Goal: Task Accomplishment & Management: Manage account settings

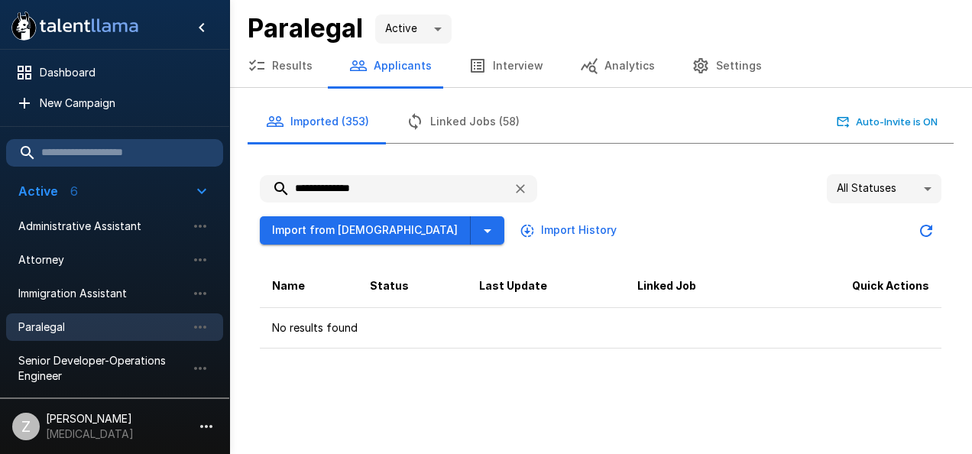
drag, startPoint x: 373, startPoint y: 186, endPoint x: 282, endPoint y: 190, distance: 91.0
click at [282, 190] on input "**********" at bounding box center [380, 189] width 241 height 28
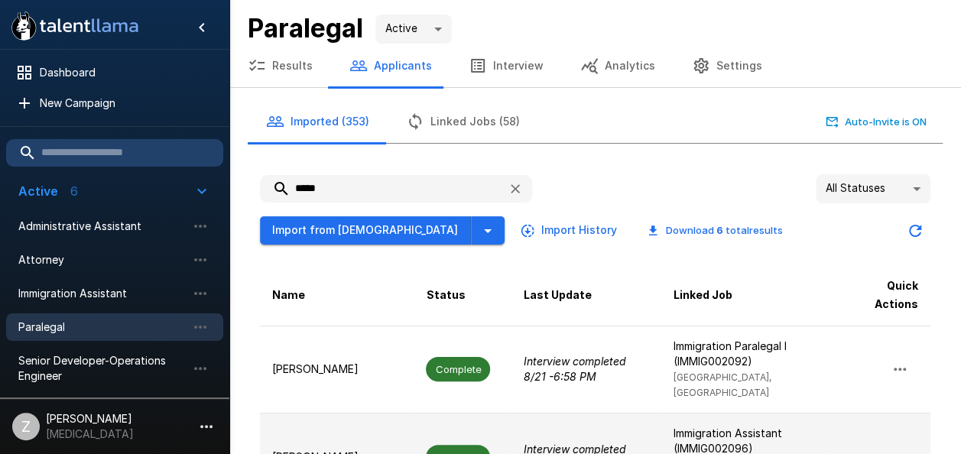
type input "*****"
click at [363, 449] on p "[PERSON_NAME]" at bounding box center [336, 456] width 129 height 15
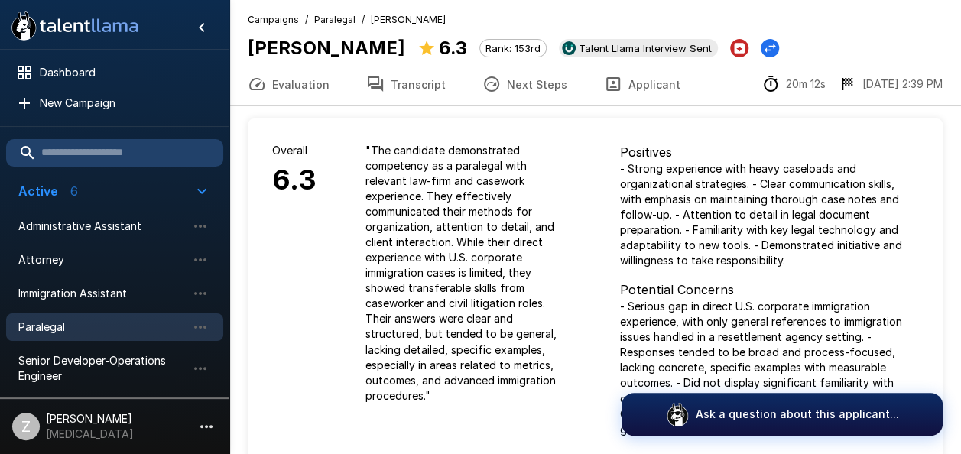
click at [544, 83] on button "Next Steps" at bounding box center [525, 84] width 122 height 43
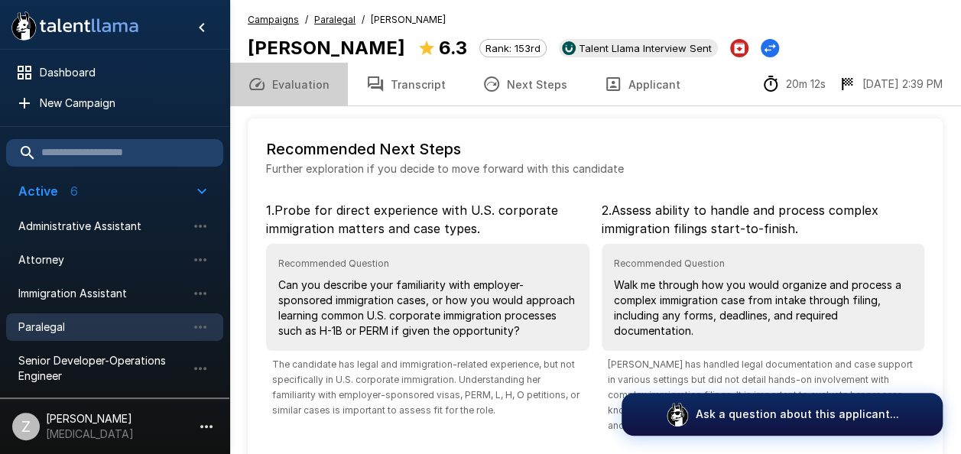
click at [321, 82] on button "Evaluation" at bounding box center [288, 84] width 118 height 43
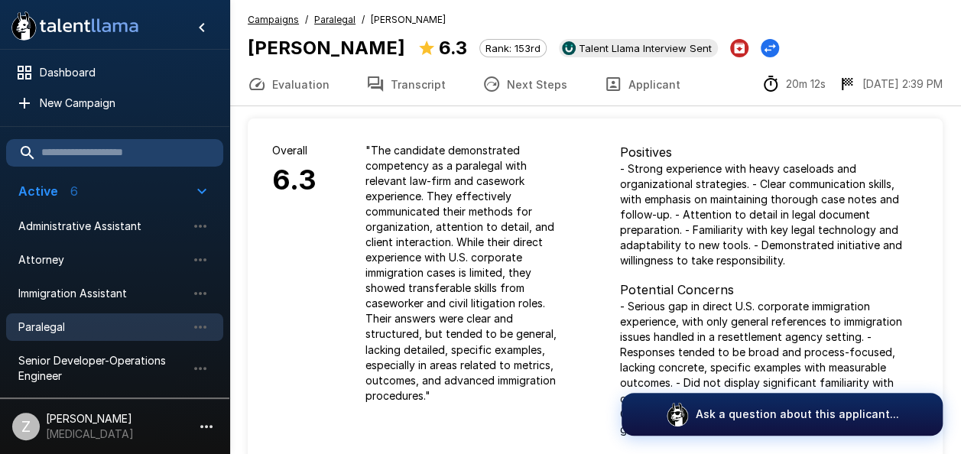
drag, startPoint x: 468, startPoint y: 46, endPoint x: 251, endPoint y: 48, distance: 216.3
click at [251, 48] on b "[PERSON_NAME]" at bounding box center [326, 48] width 157 height 22
copy b "[PERSON_NAME]"
click at [406, 84] on button "Transcript" at bounding box center [406, 84] width 116 height 43
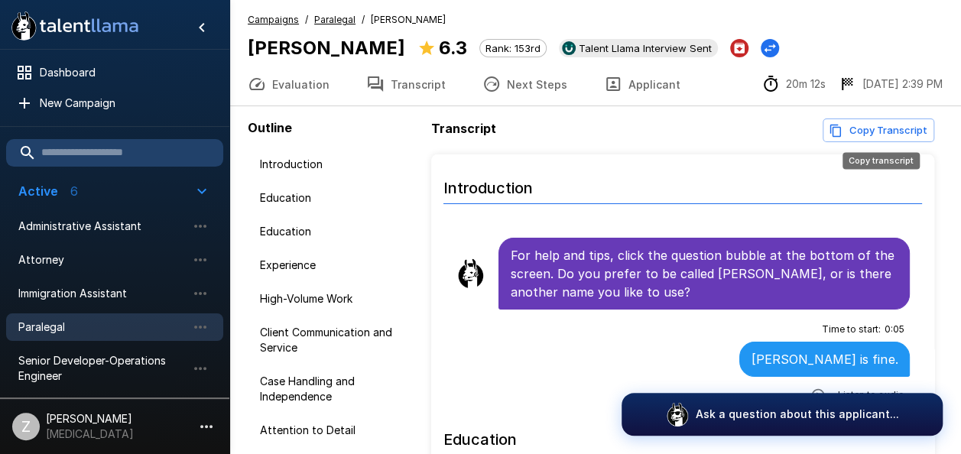
click at [874, 132] on button "Copy Transcript" at bounding box center [878, 130] width 112 height 24
